Goal: Information Seeking & Learning: Compare options

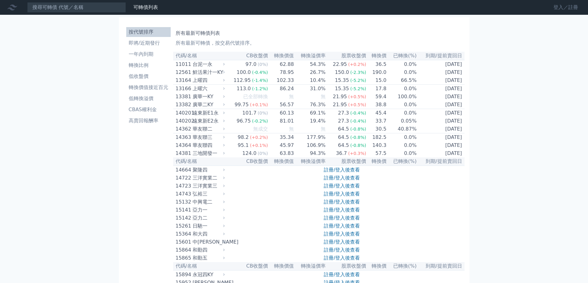
click at [560, 6] on link "登入／註冊" at bounding box center [565, 7] width 35 height 10
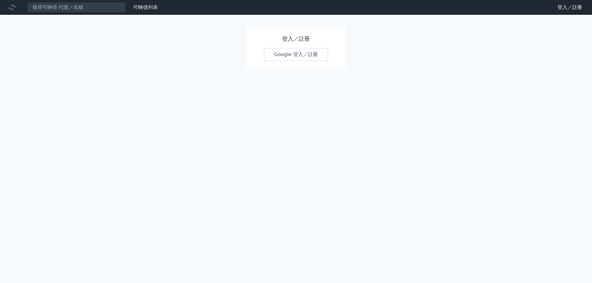
click at [279, 58] on link "Google 登入／註冊" at bounding box center [296, 54] width 64 height 13
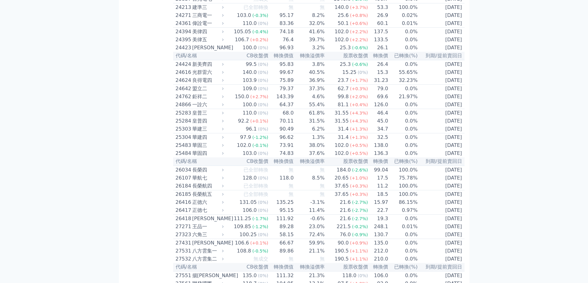
scroll to position [402, 0]
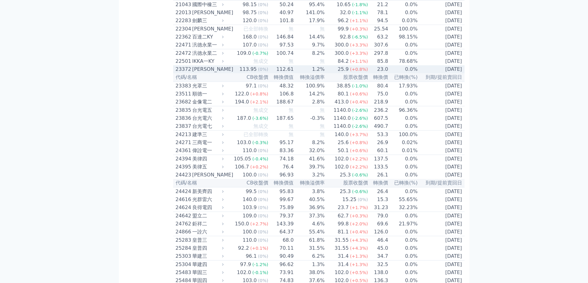
click at [198, 73] on div "[PERSON_NAME]" at bounding box center [207, 69] width 30 height 7
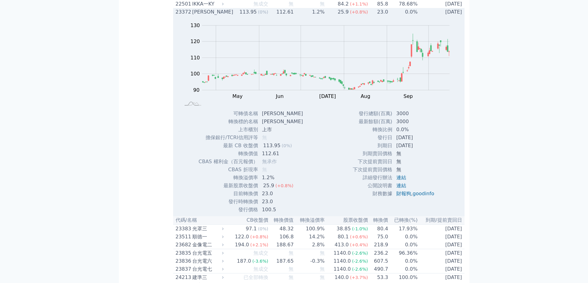
scroll to position [463, 0]
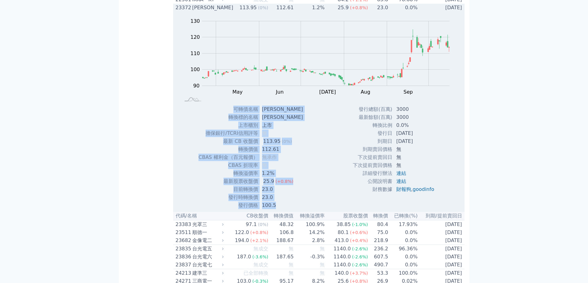
drag, startPoint x: 234, startPoint y: 142, endPoint x: 439, endPoint y: 223, distance: 220.4
click at [439, 210] on div "Zoom Out 100 70 80 90 100 110 120 130 140 L Apr May Jun [DATE] Aug Sep Oct Nov …" at bounding box center [318, 111] width 291 height 198
copy div "lorem ips dolors am cons ad elit/SEDDoeiu t in UT lab 366.75 (8%) etdo 745.71 M…"
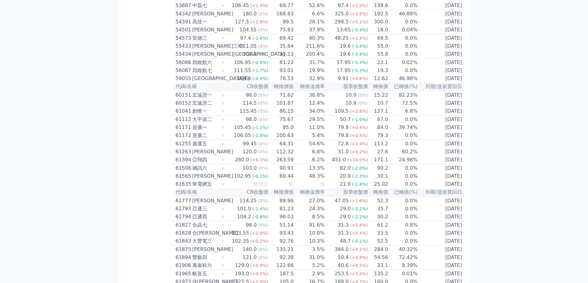
scroll to position [2275, 0]
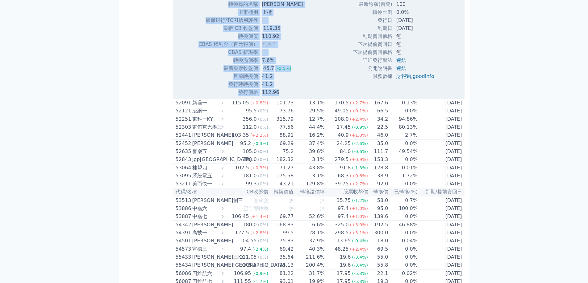
drag, startPoint x: 233, startPoint y: 141, endPoint x: 424, endPoint y: 235, distance: 213.3
copy div "lorem ips dolors am cons ad elit/SEDDoeiu t in UT lab 814.85 etdo 260.46 MAGN a…"
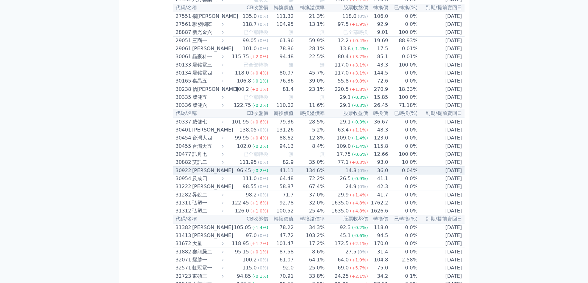
scroll to position [887, 0]
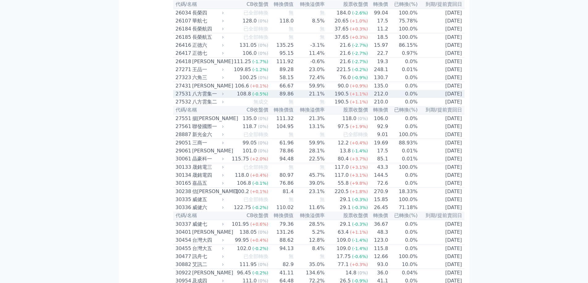
click at [205, 98] on div "八方雲集一" at bounding box center [207, 93] width 30 height 7
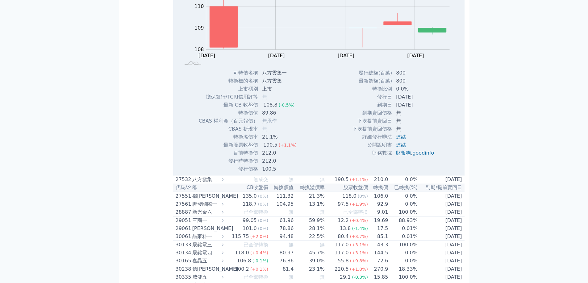
scroll to position [1010, 0]
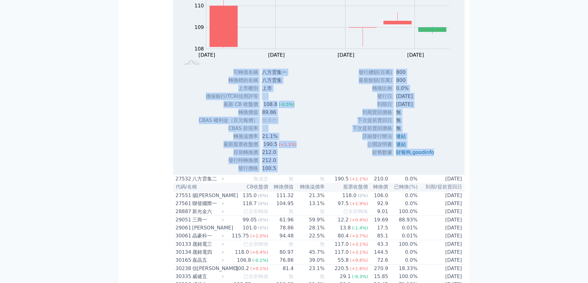
drag, startPoint x: 234, startPoint y: 128, endPoint x: 435, endPoint y: 212, distance: 217.8
click at [435, 173] on div "Zoom Out 108.0 107 107.5 108 108.5 109 109.5 110 112 111 106 L [DATE] Oct [DATE…" at bounding box center [318, 74] width 291 height 198
copy div "lorem ipsum dolors amet cons ad elit/SEDDoeiu t in UT lab 628.0 (-5.8%) etdo 14…"
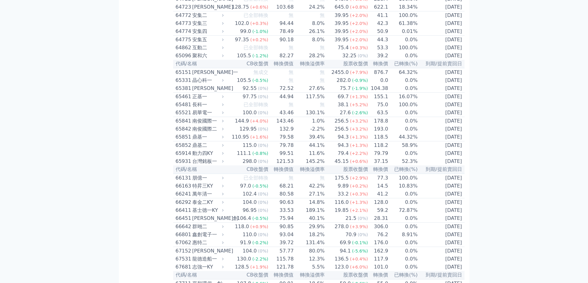
scroll to position [3228, 0]
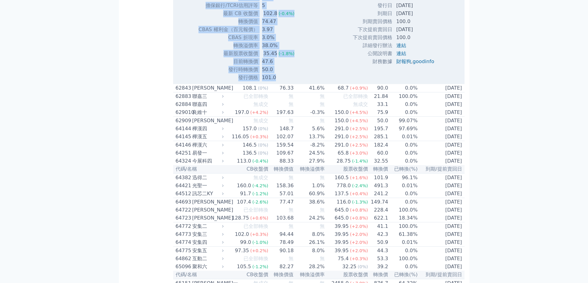
drag, startPoint x: 234, startPoint y: 169, endPoint x: 431, endPoint y: 260, distance: 216.7
copy div "lorem ips dolors am cons ad elit/SEDDoeiu 7 te IN utl 642.0 (-5.5%) etdo 16.59 …"
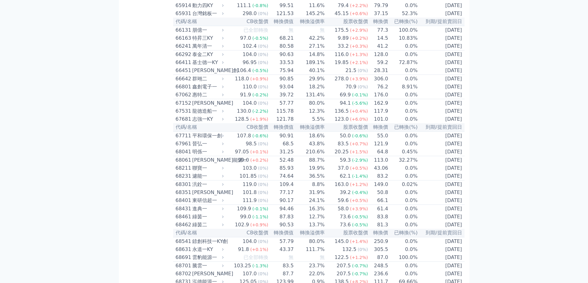
scroll to position [3598, 0]
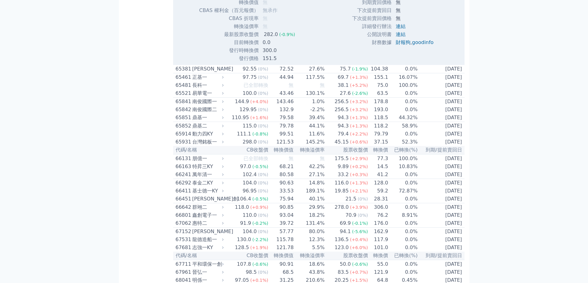
scroll to position [3660, 0]
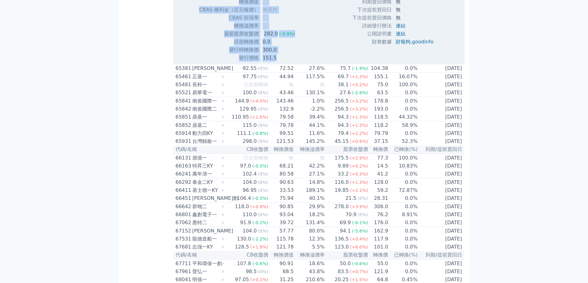
drag, startPoint x: 235, startPoint y: 164, endPoint x: 443, endPoint y: 252, distance: 226.3
copy div "lorem ipsu dolors ame cons ad elit/SEDDoeiu t in UT lab 685.3 (-5.8%) etdo m AL…"
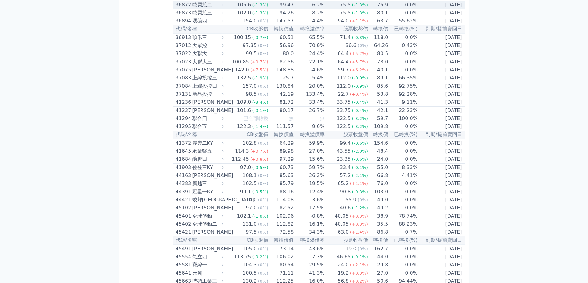
scroll to position [1901, 0]
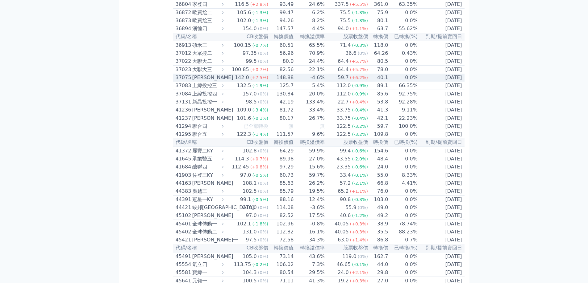
click at [189, 81] on div "37075" at bounding box center [183, 77] width 15 height 7
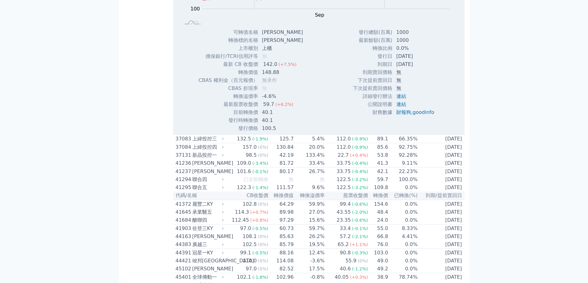
scroll to position [2056, 0]
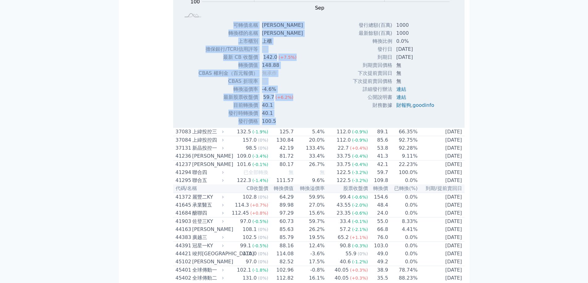
drag, startPoint x: 234, startPoint y: 142, endPoint x: 454, endPoint y: 233, distance: 237.7
click at [454, 126] on div "Zoom Out 110 90 100 110 120 200 140 180 160 80 60 L Aug Sep Oct Nov 100% Chart …" at bounding box center [318, 27] width 291 height 198
copy div "lorem ips dolors am cons ad elit/SEDDoeiu t in UT lab 017.0 (+7.7%) etdo 228.66…"
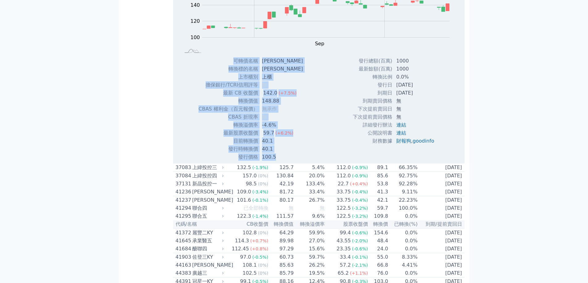
scroll to position [1963, 0]
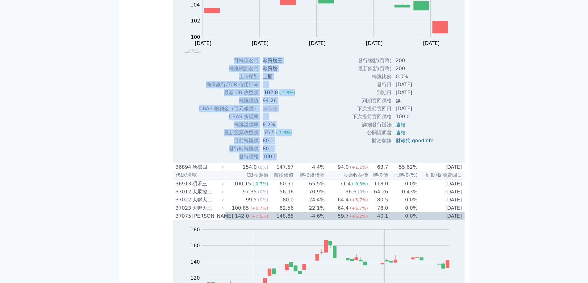
drag, startPoint x: 234, startPoint y: 172, endPoint x: 442, endPoint y: 257, distance: 225.0
click at [442, 161] on div "Zoom Out 104 98 99 100 101 102 103 104 110 106 108 96 L [DATE] Oct [DATE] Oct […" at bounding box center [318, 62] width 291 height 198
copy div "lorem ipsu dolors ame cons ad elit/SEDDoeiu t in UT lab 851.5 (-9.0%) etdo 41.8…"
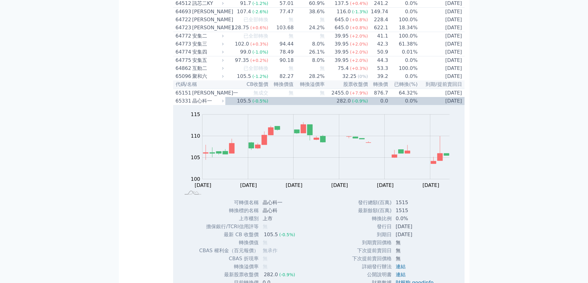
scroll to position [3907, 0]
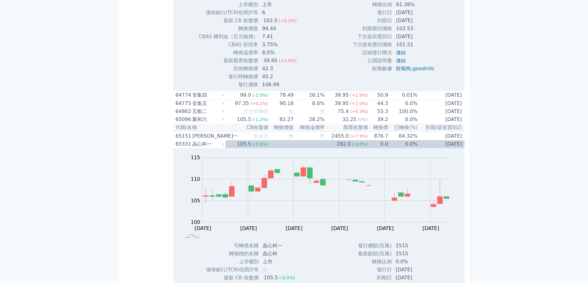
scroll to position [4030, 0]
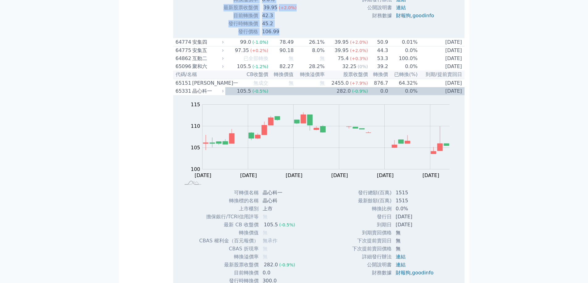
drag, startPoint x: 234, startPoint y: 136, endPoint x: 443, endPoint y: 219, distance: 225.0
copy div "lorem ips dolors am cons ad elit/SEDDoeiu 6 te IN utl 178.4 (+8.6%) etdo 62.21 …"
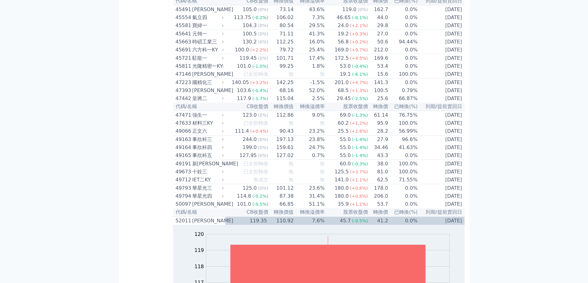
scroll to position [2549, 0]
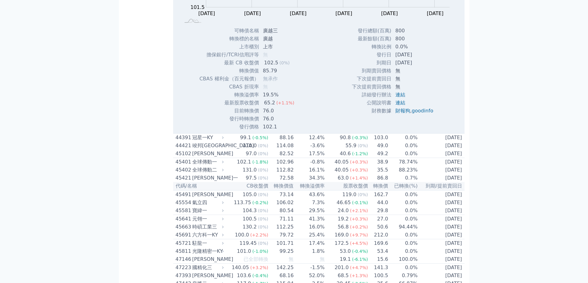
scroll to position [2580, 0]
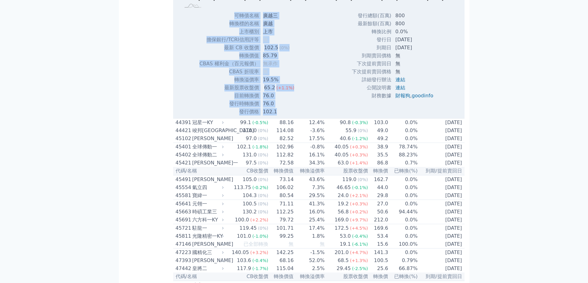
drag, startPoint x: 233, startPoint y: 141, endPoint x: 438, endPoint y: 223, distance: 221.2
click at [438, 116] on div "Zoom Out 101.5 100.5 101.0 101.5 102.0 102.5 103.0 103.5 104.0 104.5 L [DATE] O…" at bounding box center [318, 17] width 291 height 198
copy div "lorem ips dolors am cons ad elit/SEDDoeiu t in UT lab 359.6 (0%) etdo 55.67 MAG…"
